Goal: Task Accomplishment & Management: Manage account settings

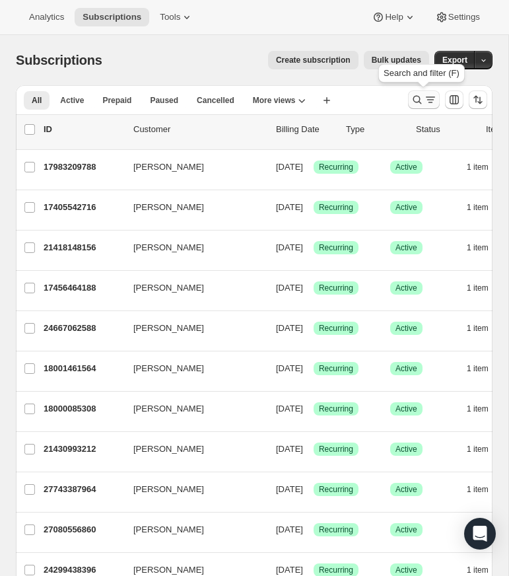
click at [415, 94] on icon "Search and filter results" at bounding box center [417, 99] width 13 height 13
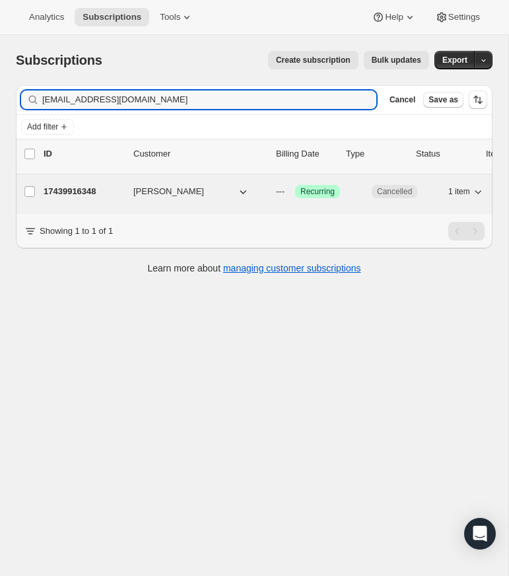
type input "[EMAIL_ADDRESS][DOMAIN_NAME]"
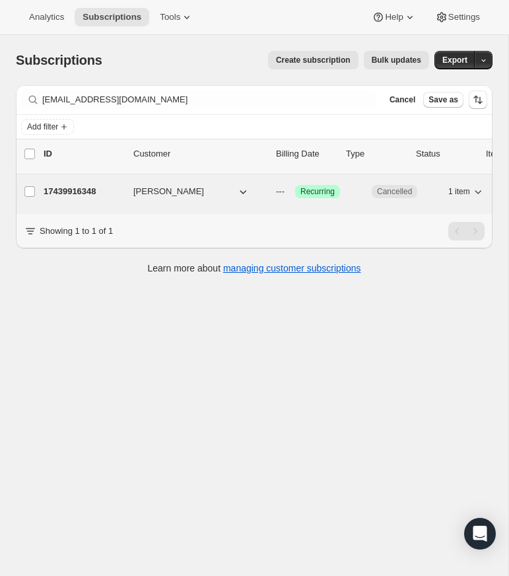
click at [77, 190] on p "17439916348" at bounding box center [83, 191] width 79 height 13
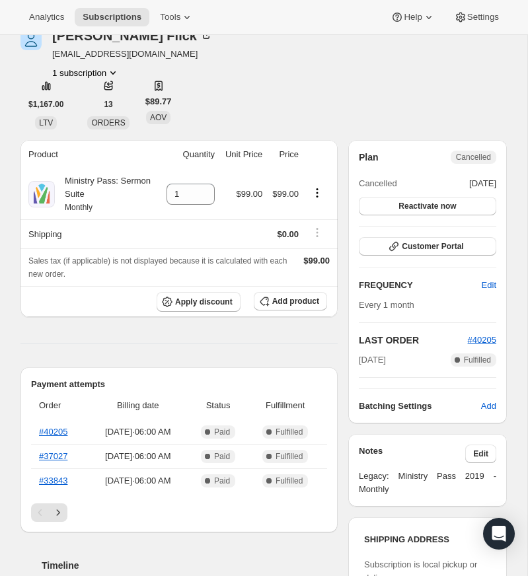
scroll to position [81, 0]
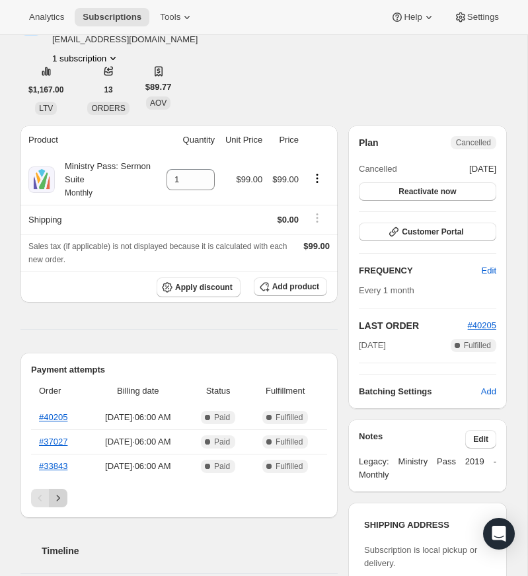
click at [59, 494] on icon "Next" at bounding box center [58, 498] width 13 height 13
click at [59, 495] on icon "Next" at bounding box center [58, 498] width 13 height 13
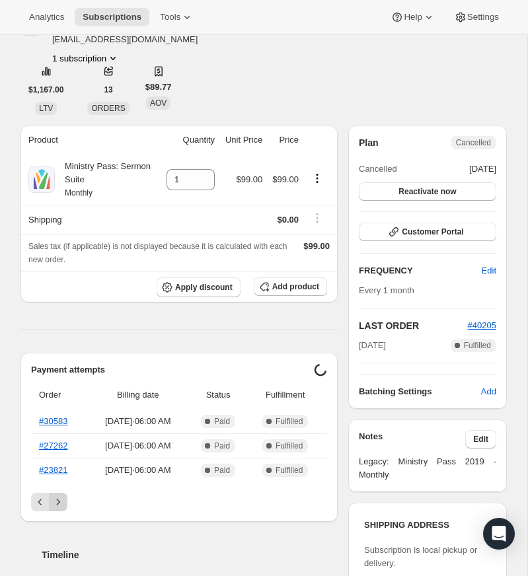
scroll to position [81, 0]
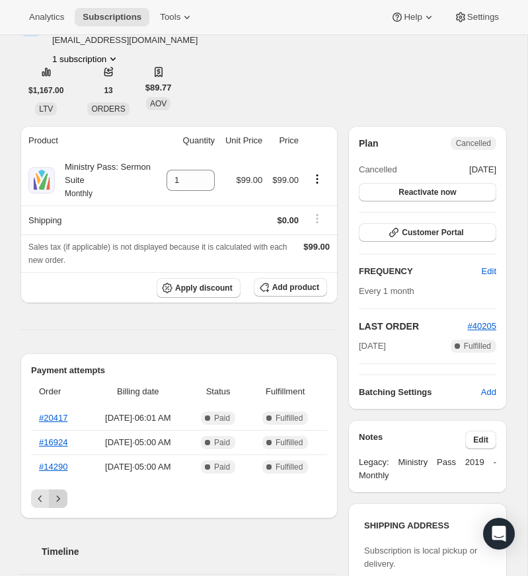
click at [60, 495] on icon "Next" at bounding box center [58, 498] width 13 height 13
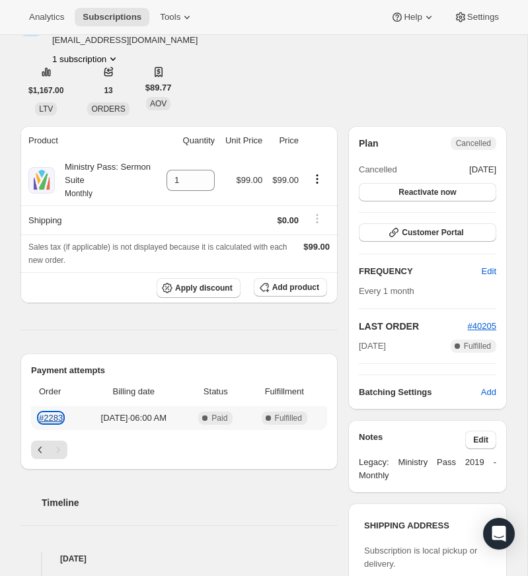
click at [59, 416] on link "#2283" at bounding box center [51, 418] width 24 height 10
click at [37, 447] on icon "Previous" at bounding box center [40, 449] width 13 height 13
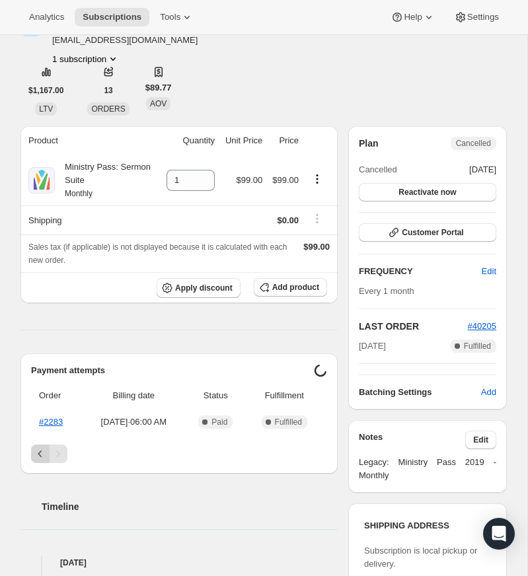
click at [37, 448] on icon "Previous" at bounding box center [40, 453] width 13 height 13
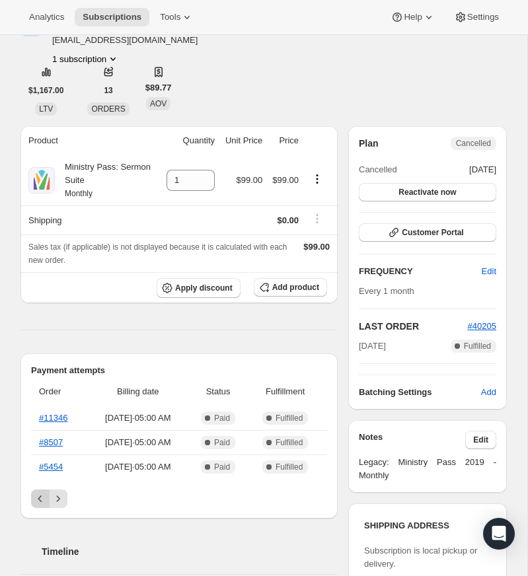
click at [38, 492] on icon "Previous" at bounding box center [40, 498] width 13 height 13
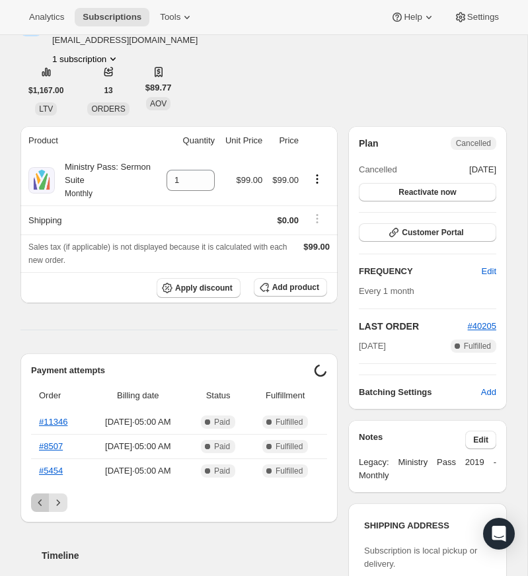
click at [38, 496] on icon "Previous" at bounding box center [40, 502] width 13 height 13
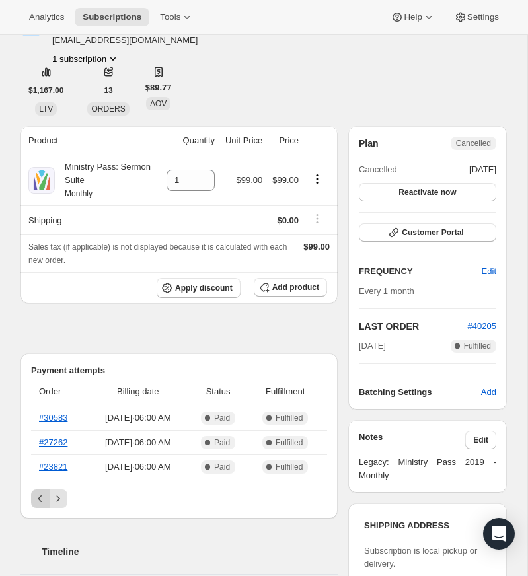
click at [38, 495] on icon "Previous" at bounding box center [40, 498] width 13 height 13
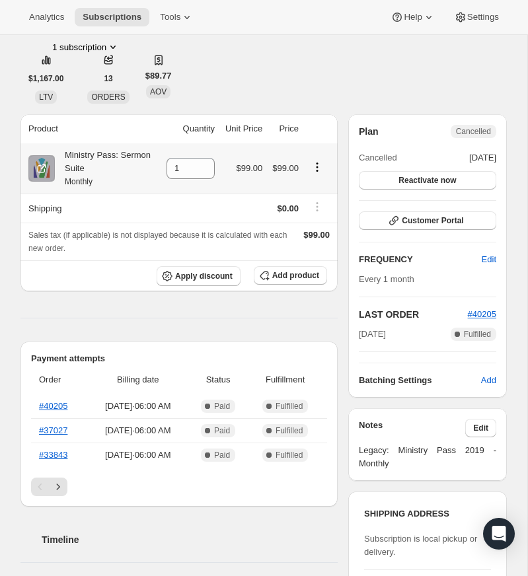
scroll to position [96, 0]
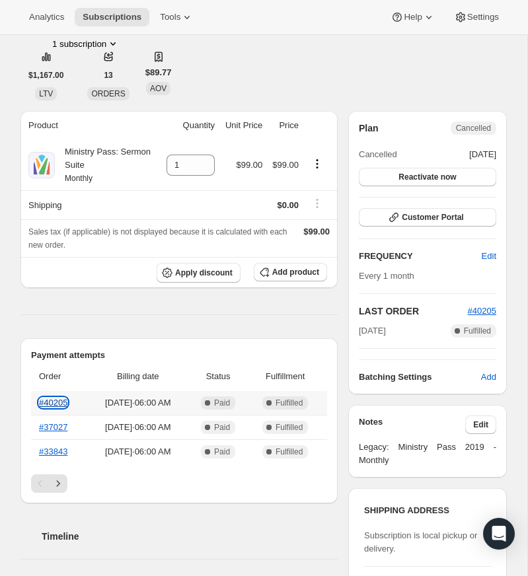
click at [56, 401] on link "#40205" at bounding box center [53, 403] width 28 height 10
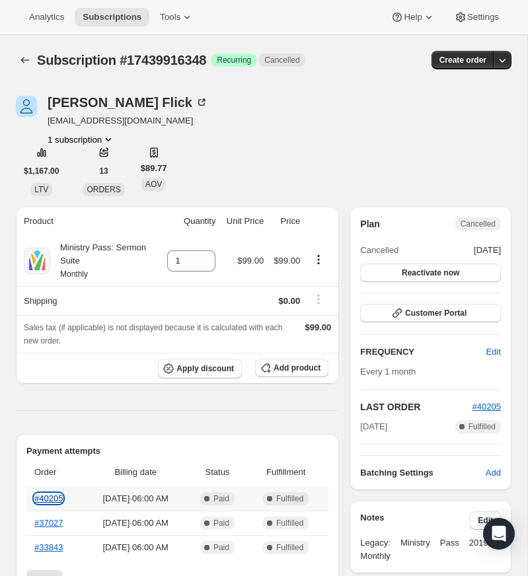
click at [50, 498] on link "#40205" at bounding box center [48, 499] width 28 height 10
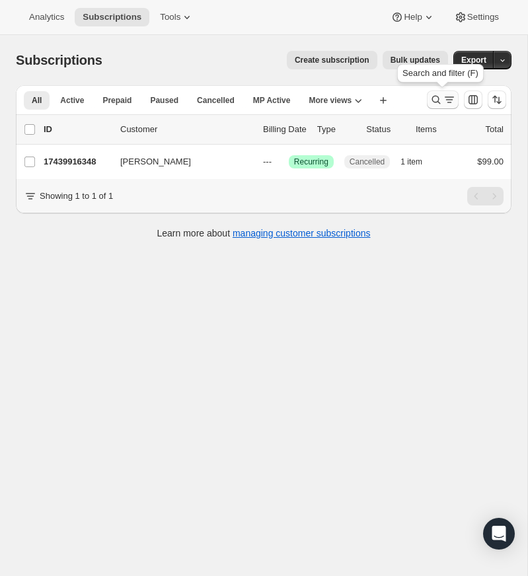
click at [433, 97] on icon "Search and filter results" at bounding box center [436, 100] width 9 height 9
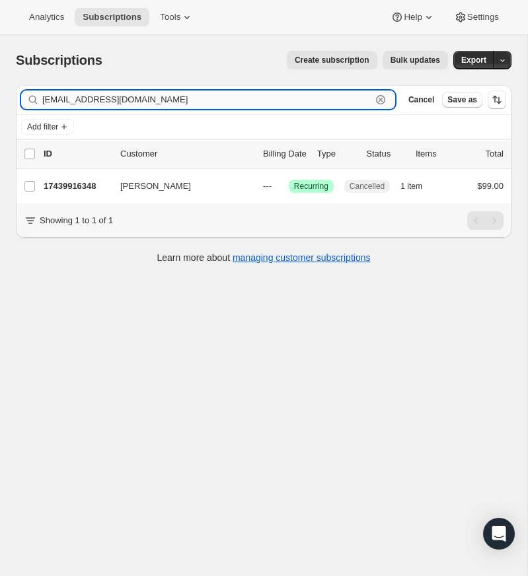
drag, startPoint x: 381, startPoint y: 96, endPoint x: 50, endPoint y: 92, distance: 331.7
click at [378, 98] on icon "button" at bounding box center [380, 99] width 13 height 13
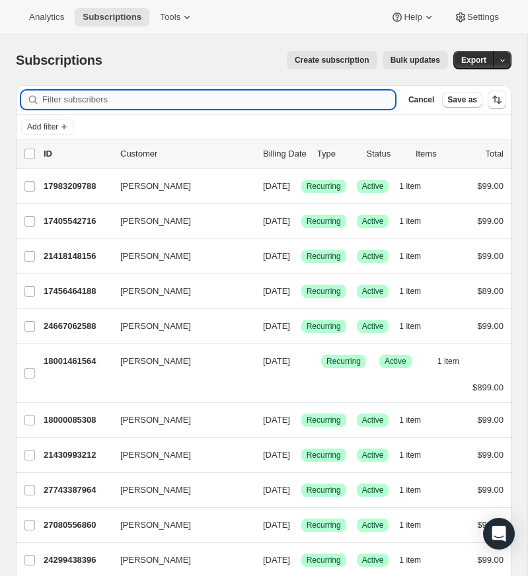
paste input "[EMAIL_ADDRESS][DOMAIN_NAME]"
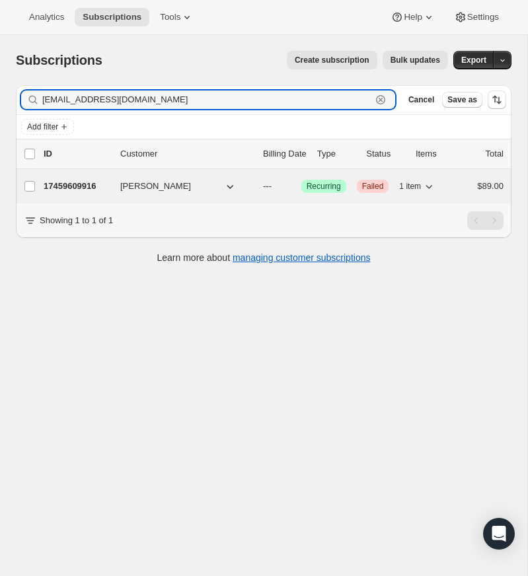
type input "[EMAIL_ADDRESS][DOMAIN_NAME]"
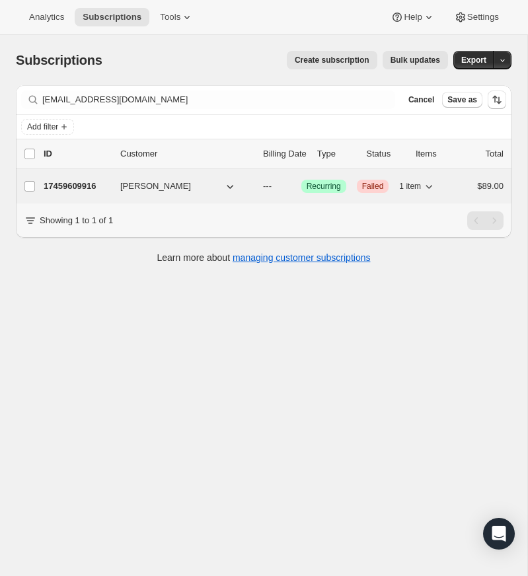
click at [68, 182] on p "17459609916" at bounding box center [77, 186] width 66 height 13
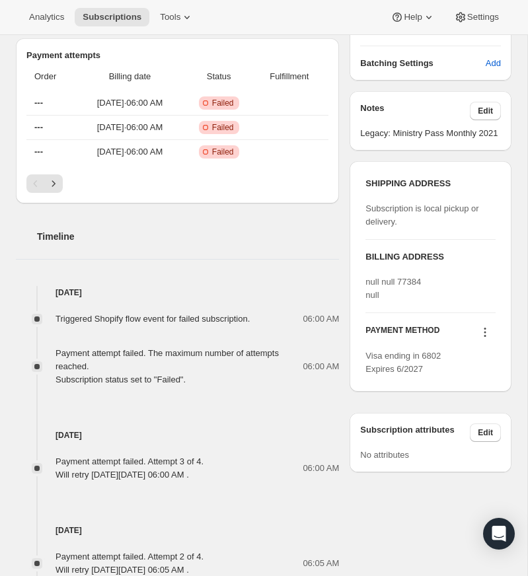
scroll to position [385, 0]
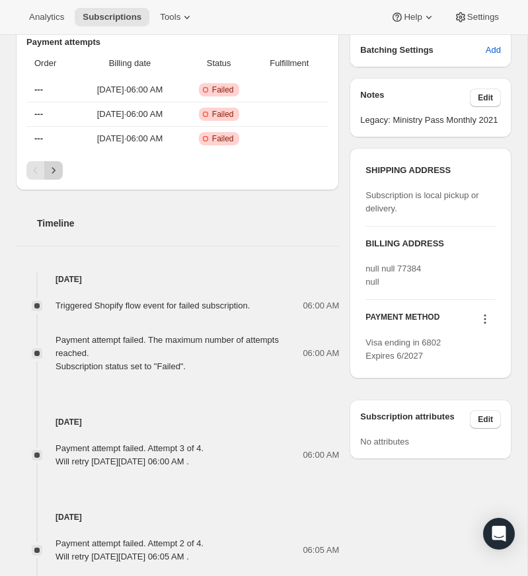
click at [55, 177] on icon "Next" at bounding box center [53, 170] width 13 height 13
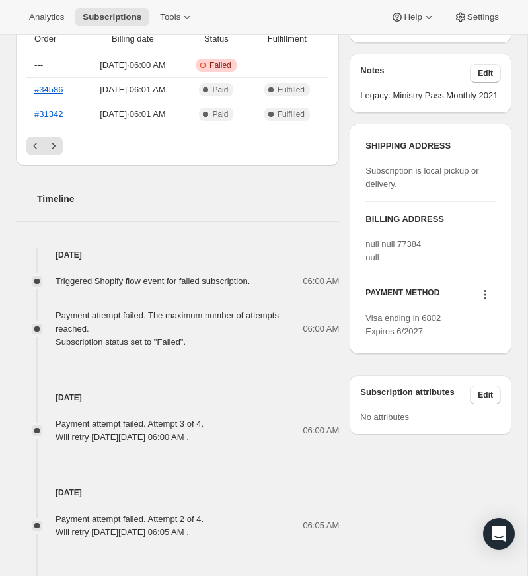
scroll to position [417, 0]
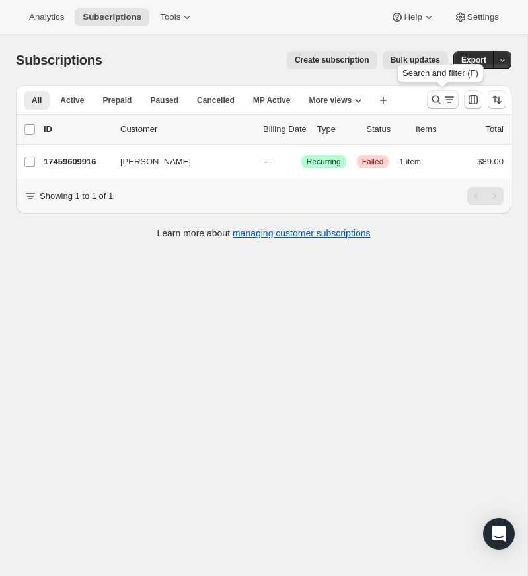
click at [433, 96] on icon "Search and filter results" at bounding box center [435, 99] width 13 height 13
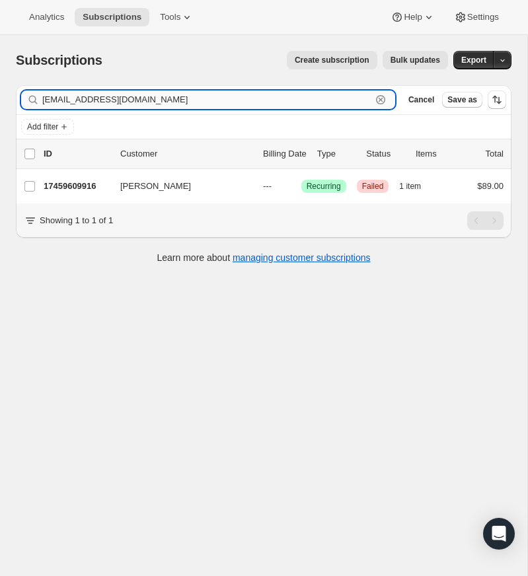
drag, startPoint x: 380, startPoint y: 97, endPoint x: 287, endPoint y: 99, distance: 93.2
click at [380, 97] on icon "button" at bounding box center [380, 99] width 13 height 13
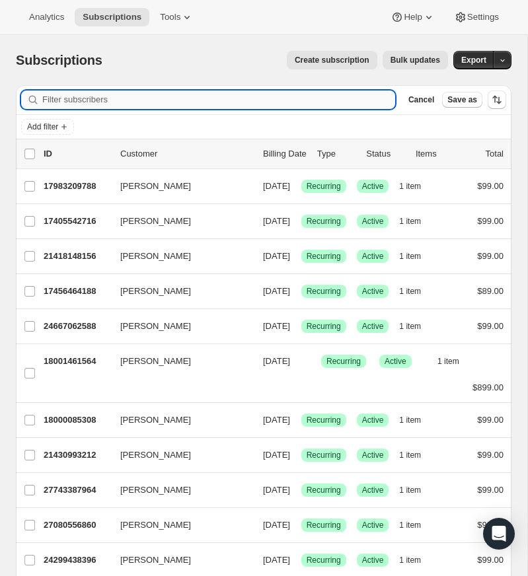
paste input "[EMAIL_ADDRESS][DOMAIN_NAME]"
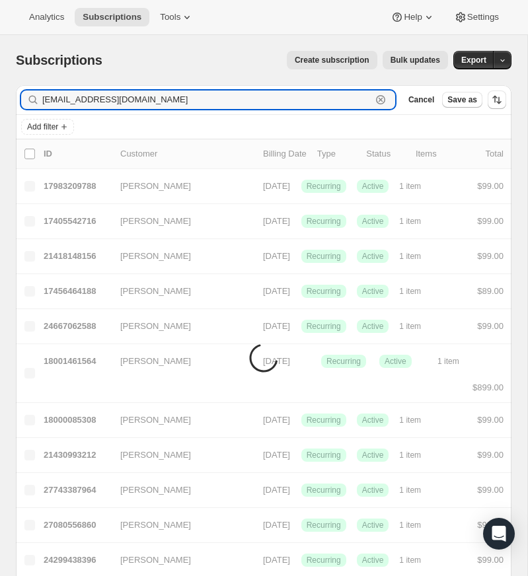
type input "[EMAIL_ADDRESS][DOMAIN_NAME]"
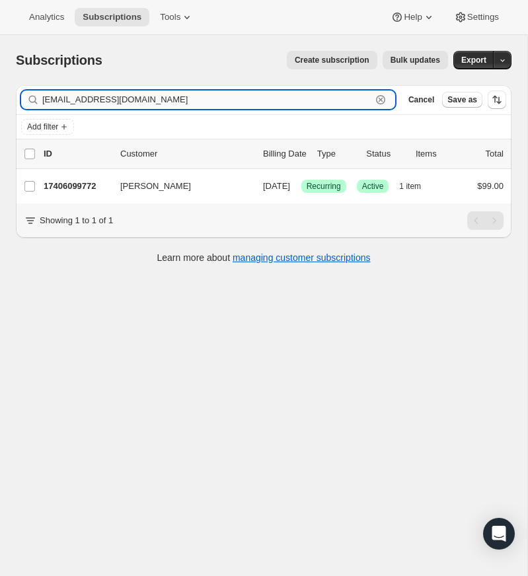
click at [229, 100] on input "[EMAIL_ADDRESS][DOMAIN_NAME]" at bounding box center [206, 100] width 329 height 19
click at [381, 97] on icon "button" at bounding box center [380, 99] width 13 height 13
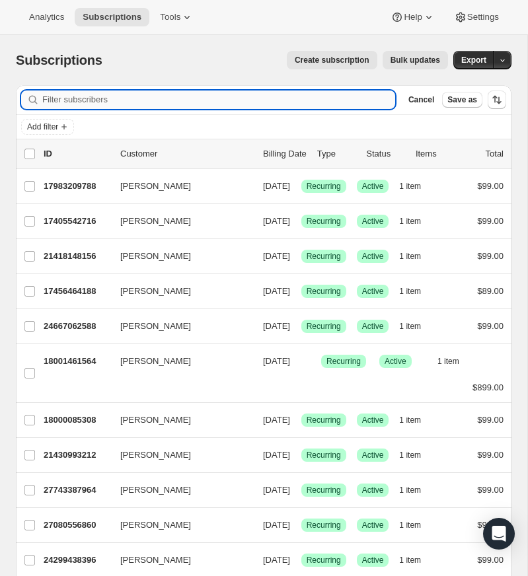
paste input "[EMAIL_ADDRESS][DOMAIN_NAME]"
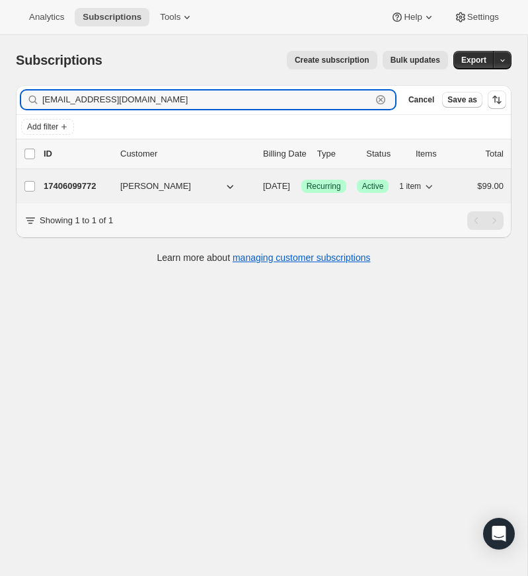
type input "[EMAIL_ADDRESS][DOMAIN_NAME]"
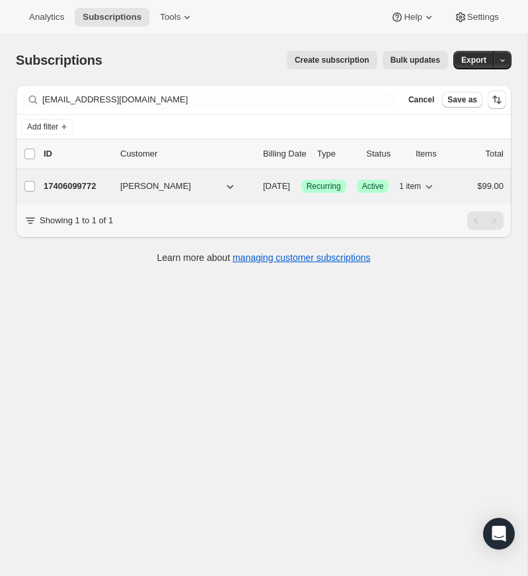
click at [73, 181] on p "17406099772" at bounding box center [77, 186] width 66 height 13
